Goal: Task Accomplishment & Management: Use online tool/utility

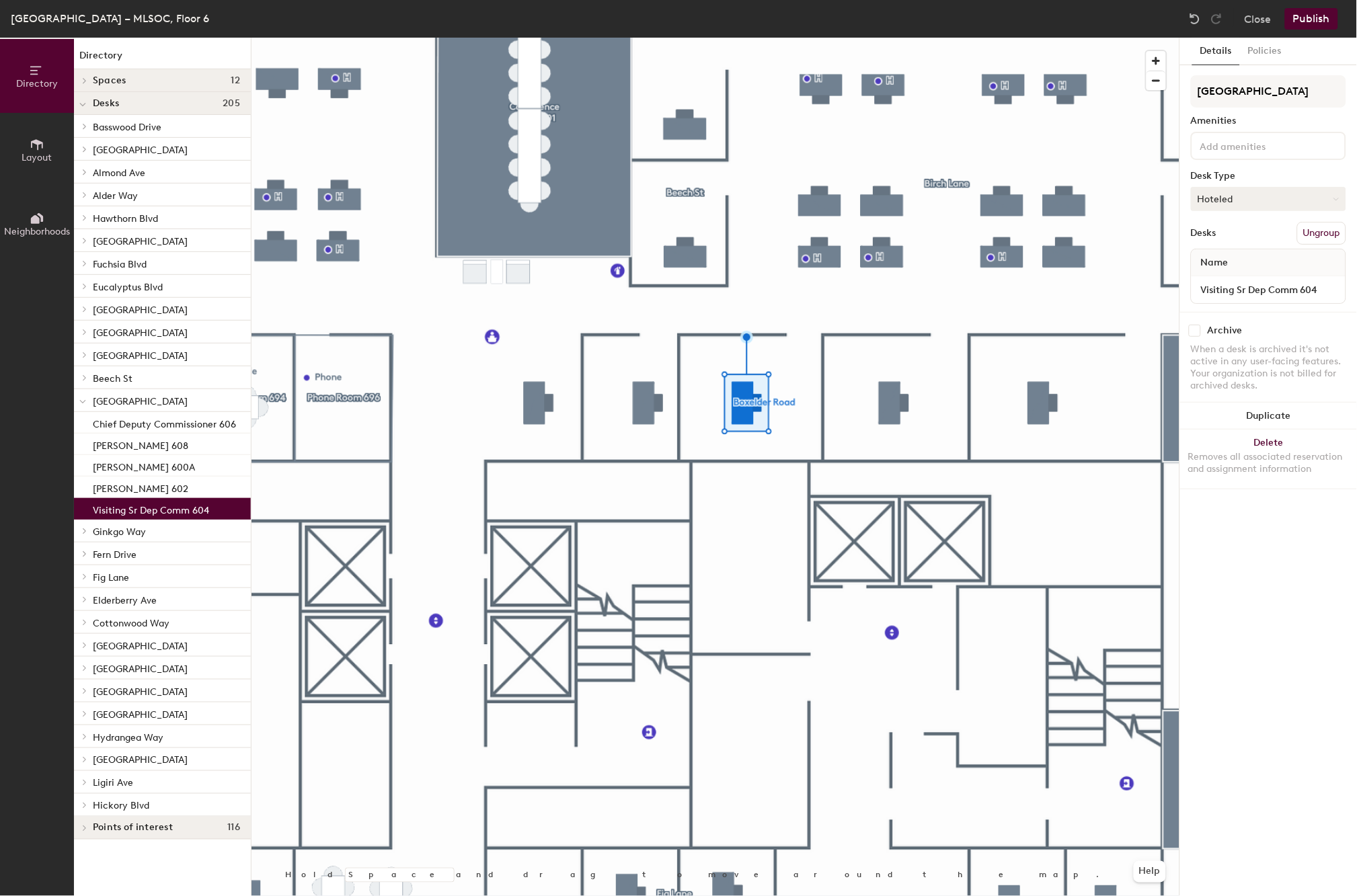
click at [1266, 198] on button "Hoteled" at bounding box center [1268, 199] width 155 height 24
click at [1243, 238] on div "Assigned" at bounding box center [1258, 241] width 134 height 20
click at [1242, 283] on input "Visiting Sr Dep Comm 604" at bounding box center [1268, 290] width 148 height 19
click at [1298, 283] on input "Visiting Sr Dep Comm 604" at bounding box center [1268, 290] width 148 height 19
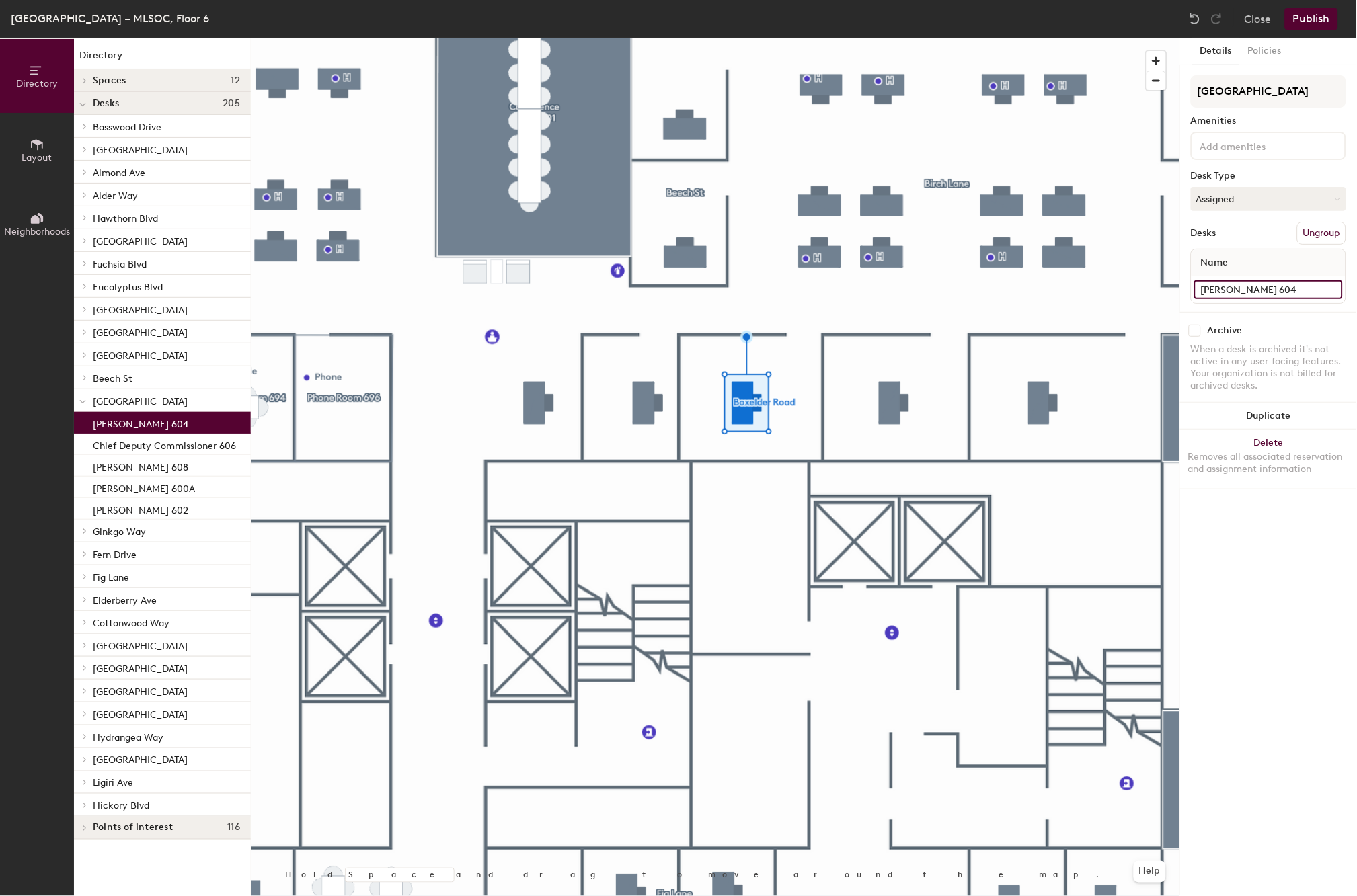
type input "[PERSON_NAME] 604"
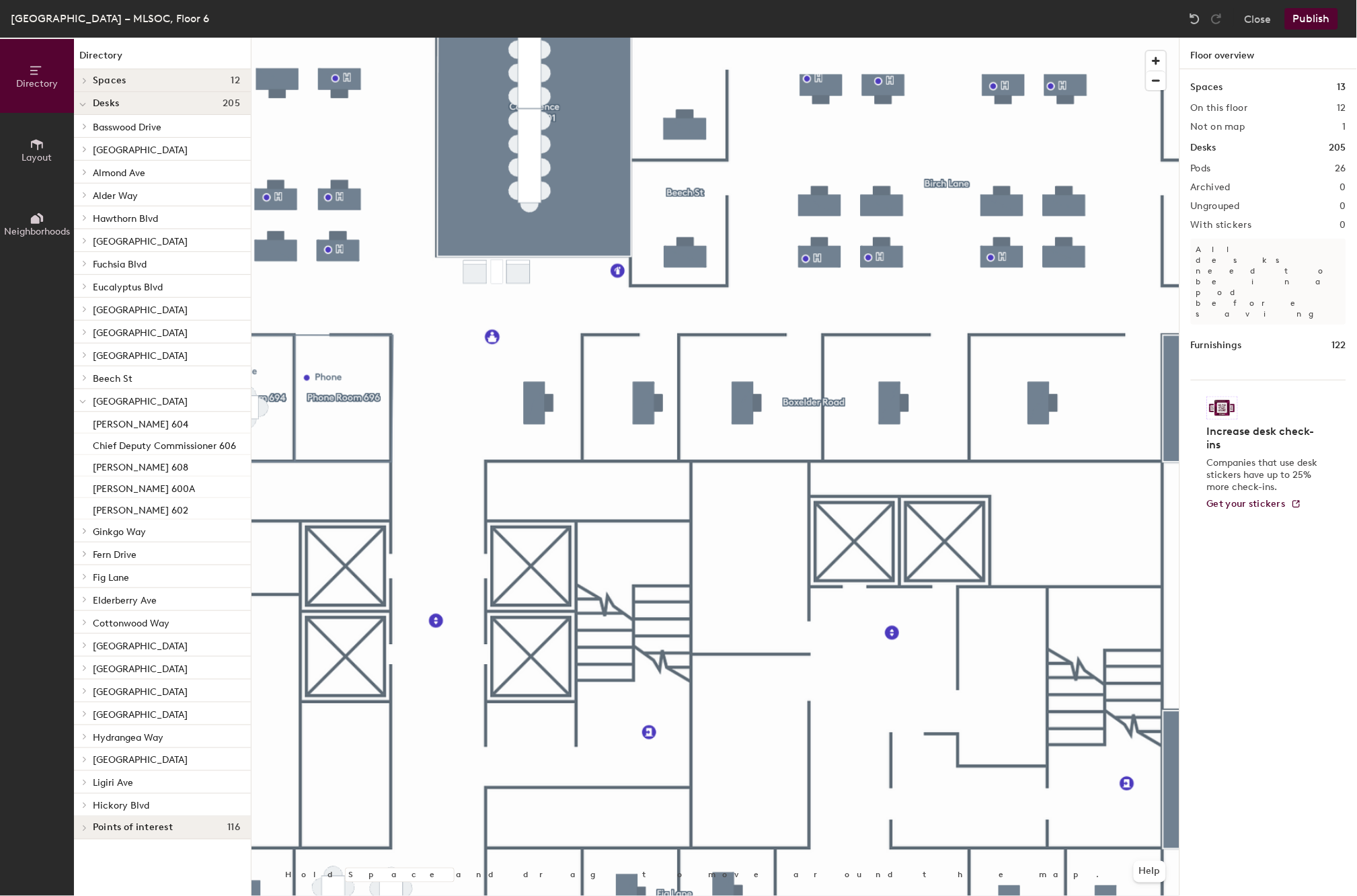
click at [1310, 18] on button "Publish" at bounding box center [1311, 19] width 53 height 22
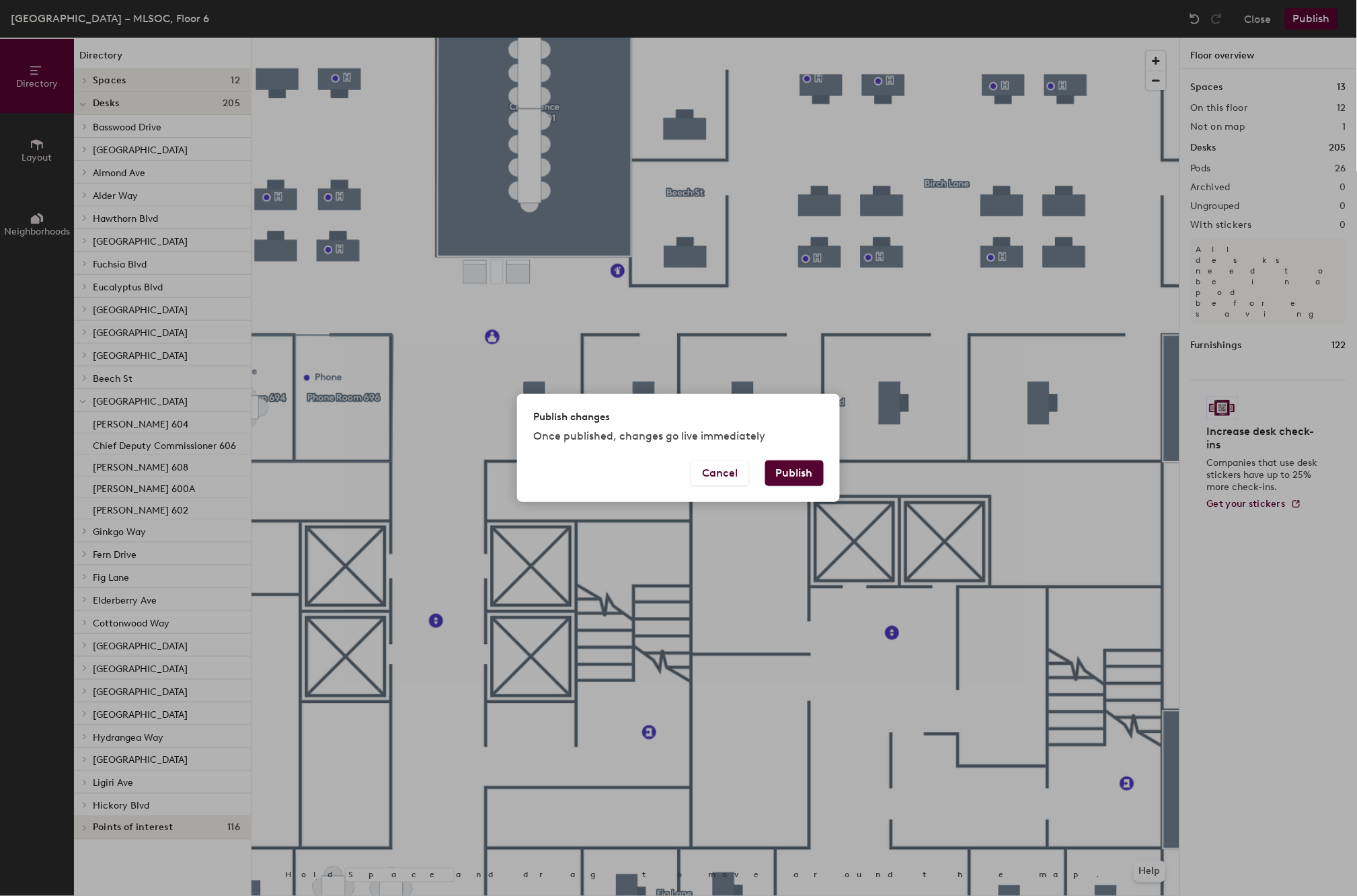
click at [800, 472] on button "Publish" at bounding box center [794, 473] width 58 height 26
